Goal: Browse casually

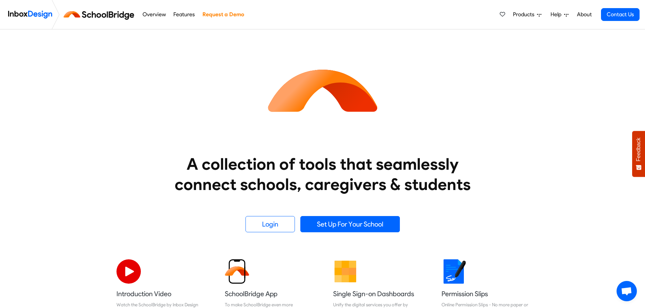
click at [33, 14] on img at bounding box center [30, 15] width 44 height 14
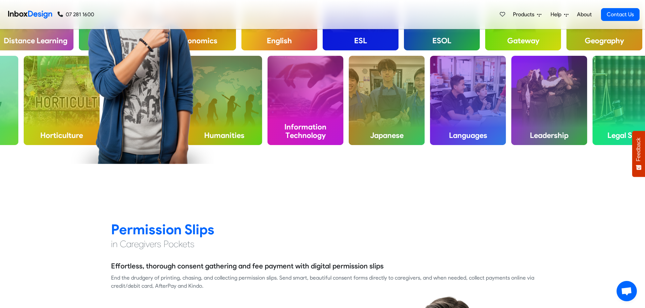
scroll to position [643, 0]
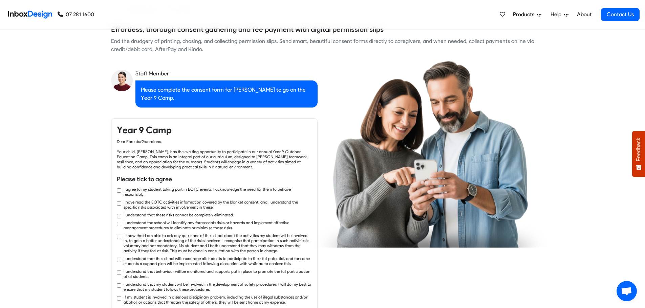
checkbox input "true"
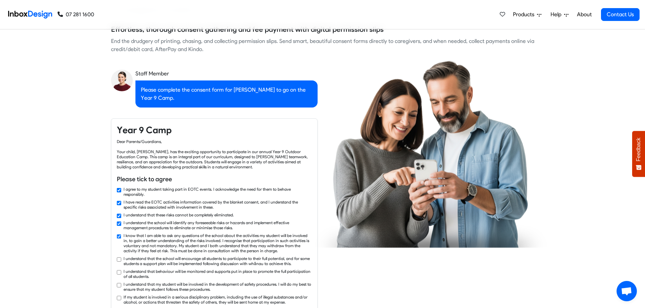
checkbox input "true"
checkbox input "false"
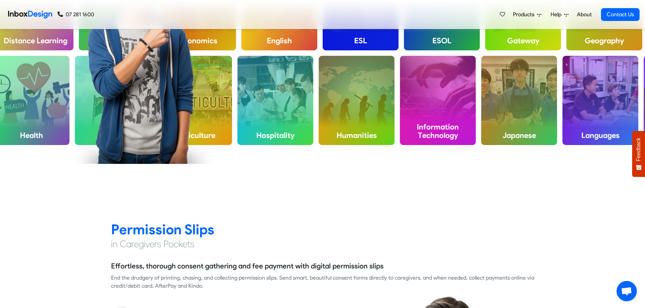
checkbox input "false"
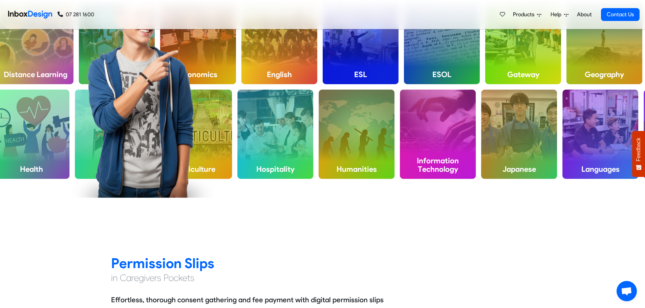
checkbox input "false"
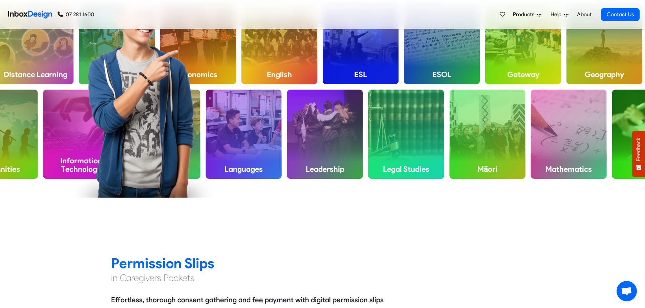
checkbox input "false"
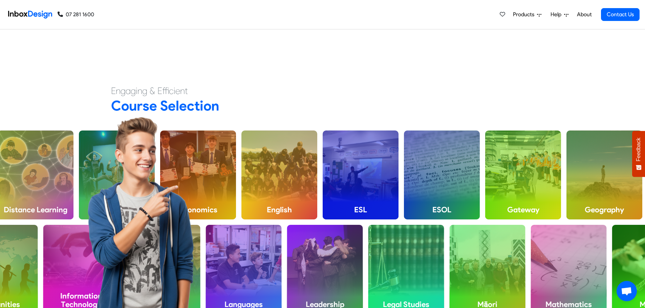
checkbox input "false"
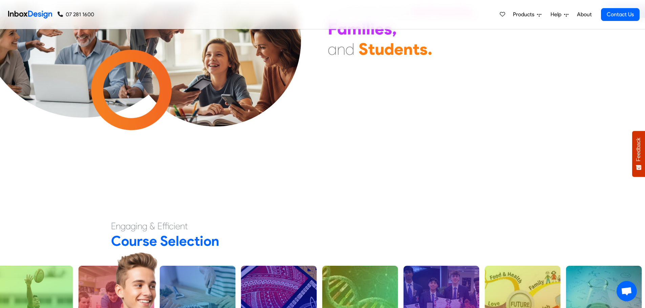
scroll to position [0, 0]
